Goal: Task Accomplishment & Management: Manage account settings

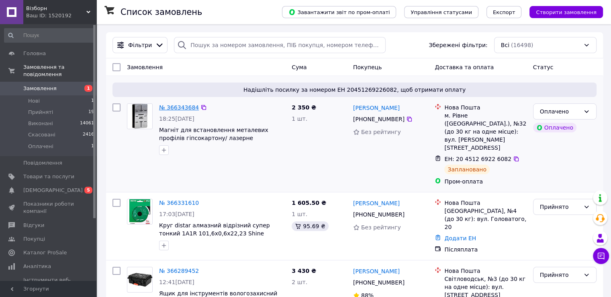
click at [170, 106] on link "№ 366343684" at bounding box center [179, 107] width 40 height 6
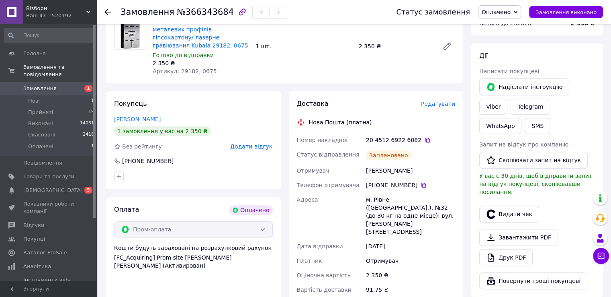
scroll to position [161, 0]
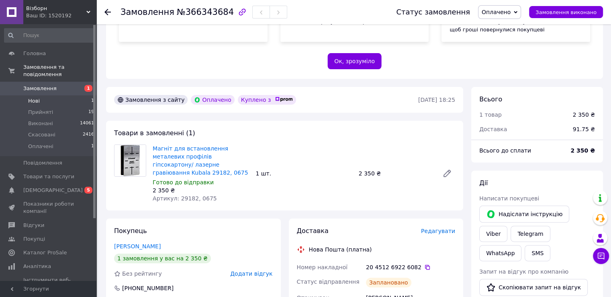
click at [55, 95] on li "Нові 1" at bounding box center [49, 100] width 99 height 11
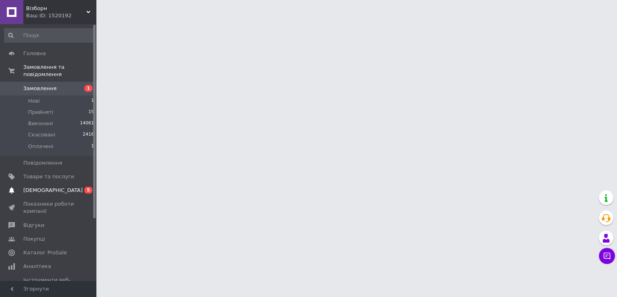
click at [53, 186] on span "[DEMOGRAPHIC_DATA]" at bounding box center [48, 189] width 51 height 7
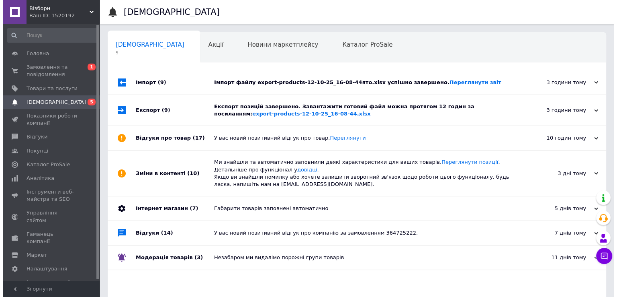
scroll to position [0, 5]
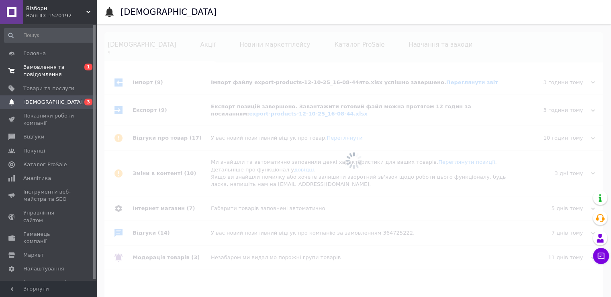
click at [48, 73] on span "Замовлення та повідомлення" at bounding box center [48, 70] width 51 height 14
